Goal: Find specific page/section: Find specific page/section

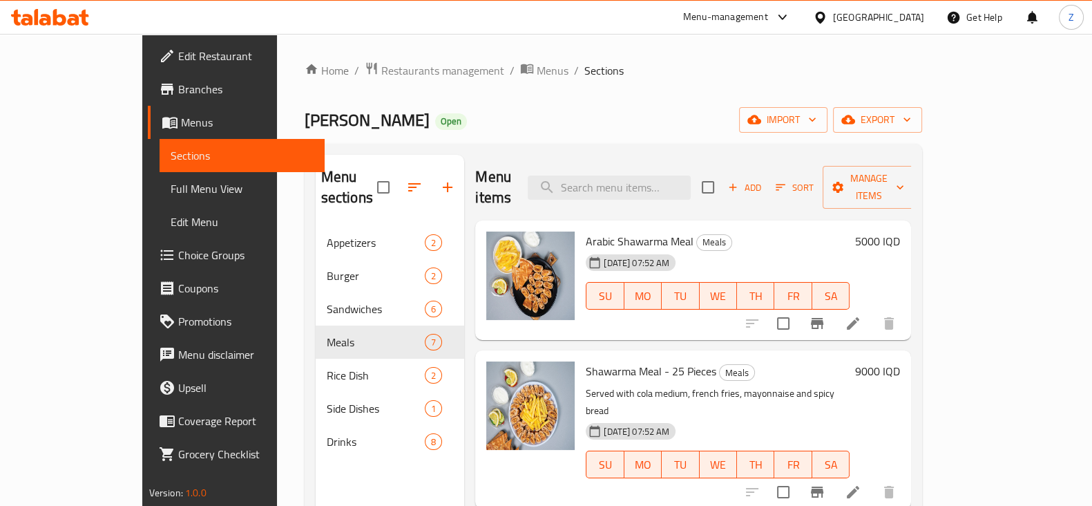
scroll to position [259, 0]
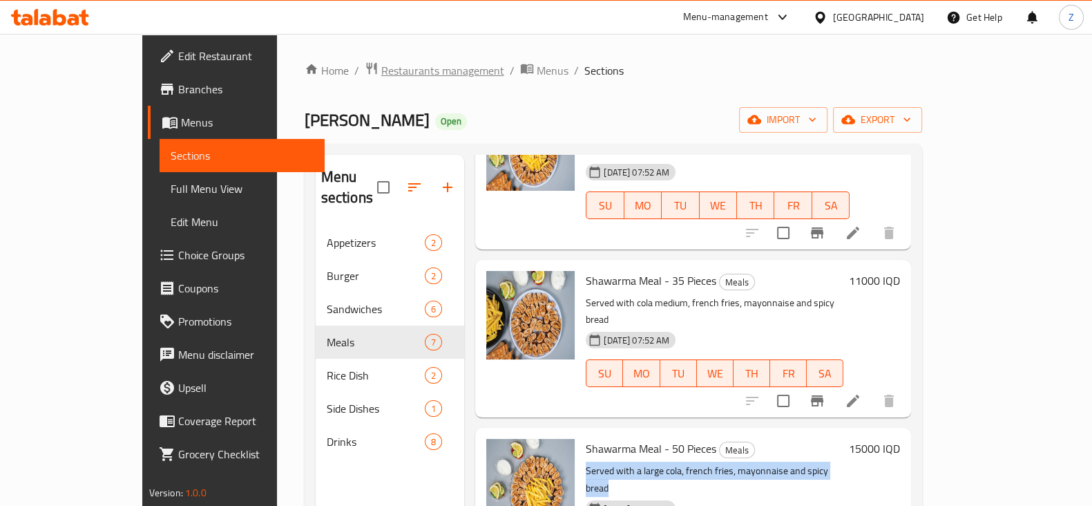
click at [381, 70] on span "Restaurants management" at bounding box center [442, 70] width 123 height 17
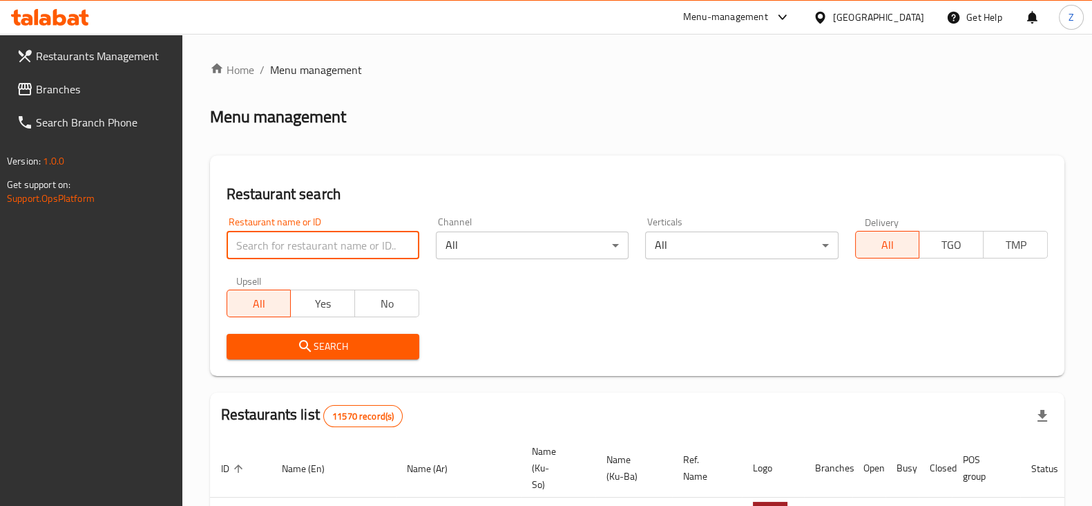
click at [338, 243] on div "Home / Menu management Menu management Restaurant search Restaurant name or ID …" at bounding box center [637, 506] width 855 height 890
click at [338, 243] on input "search" at bounding box center [323, 245] width 193 height 28
type input "Muhsin"
click button "Search" at bounding box center [323, 347] width 193 height 26
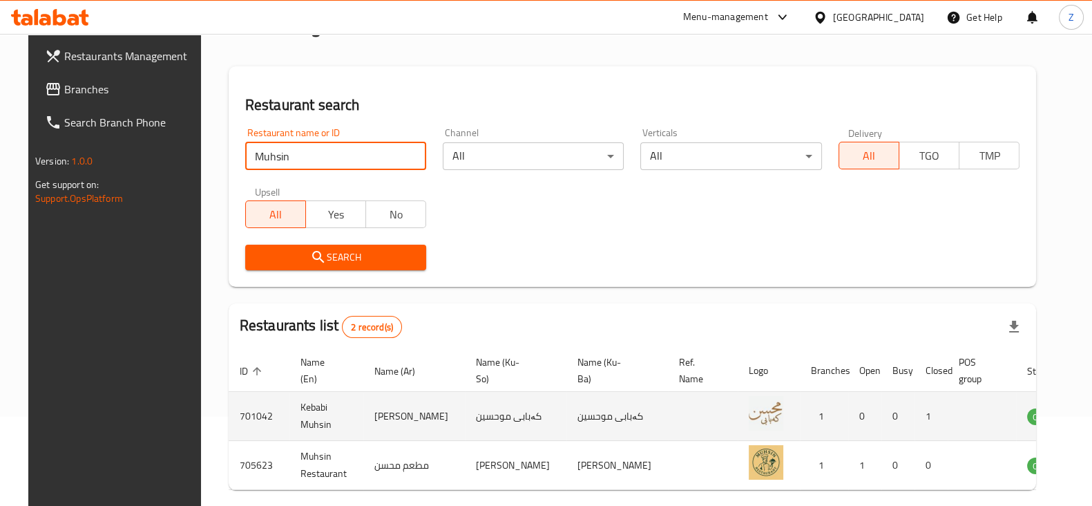
scroll to position [148, 0]
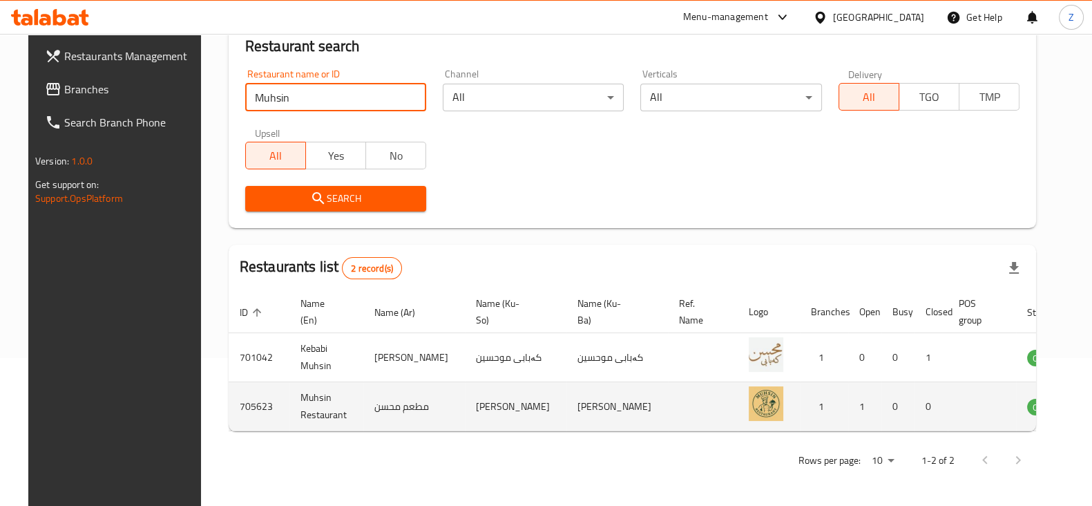
click at [231, 409] on td "705623" at bounding box center [259, 406] width 61 height 49
copy td "705623"
click at [297, 402] on td "Muhsin Restaurant" at bounding box center [326, 406] width 74 height 49
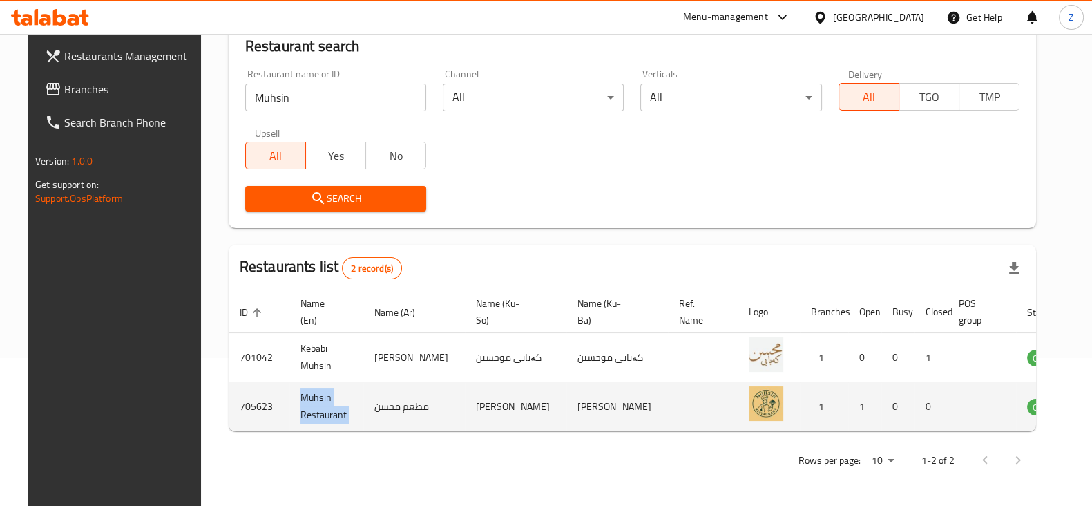
click at [297, 402] on td "Muhsin Restaurant" at bounding box center [326, 406] width 74 height 49
copy td "Muhsin Restaurant"
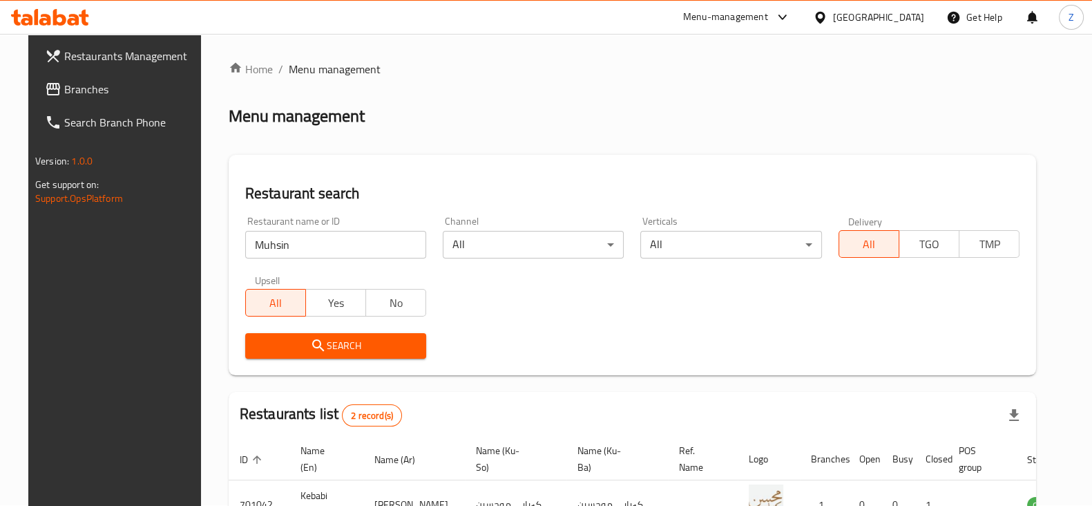
scroll to position [0, 0]
